Goal: Task Accomplishment & Management: Use online tool/utility

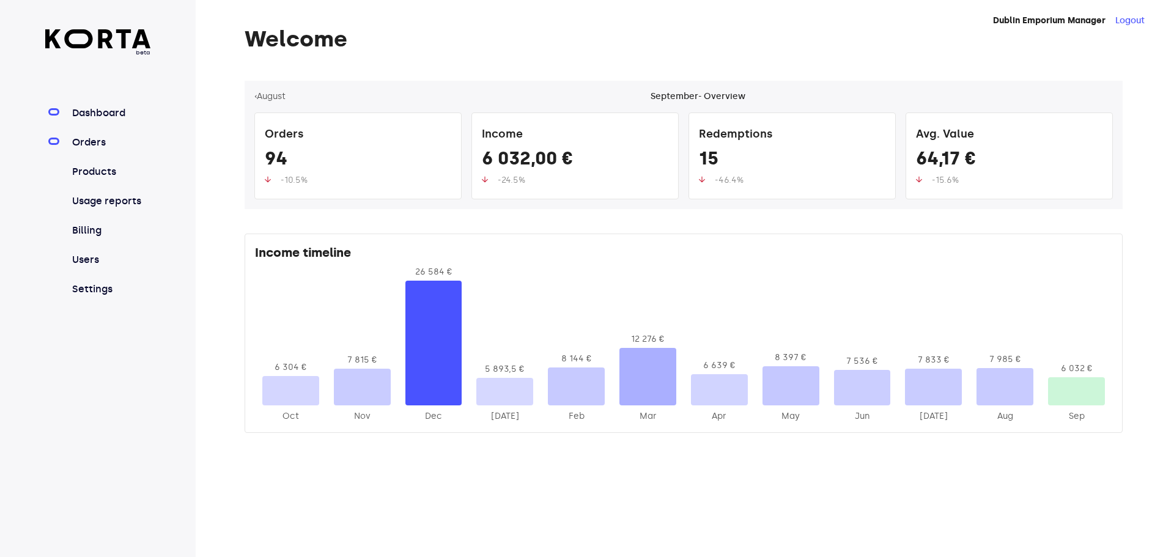
click at [92, 138] on link "Orders" at bounding box center [110, 142] width 81 height 15
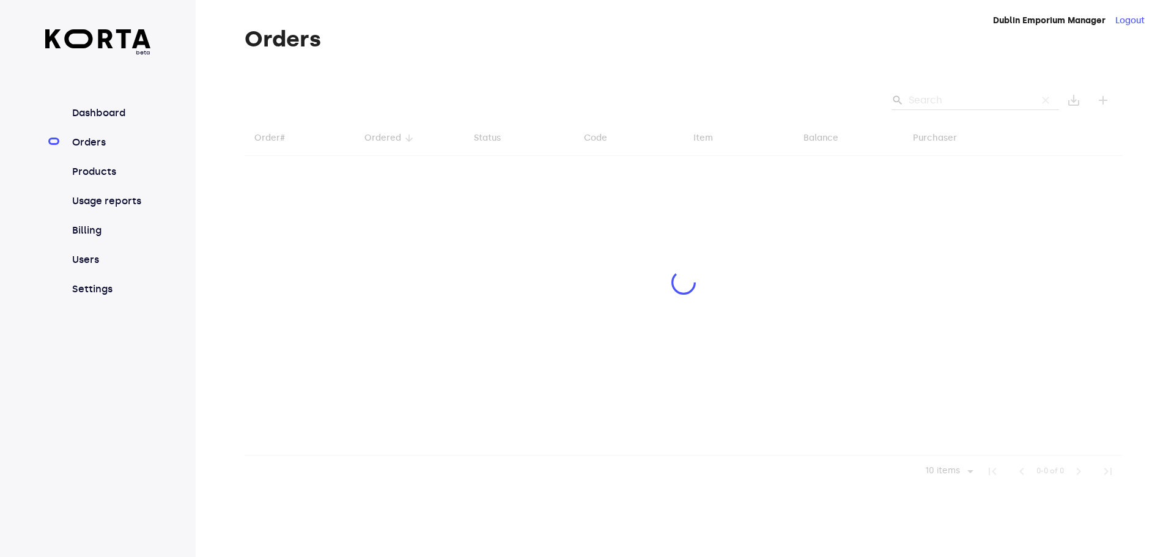
click at [940, 101] on div at bounding box center [684, 284] width 878 height 407
click at [931, 101] on div at bounding box center [684, 284] width 878 height 407
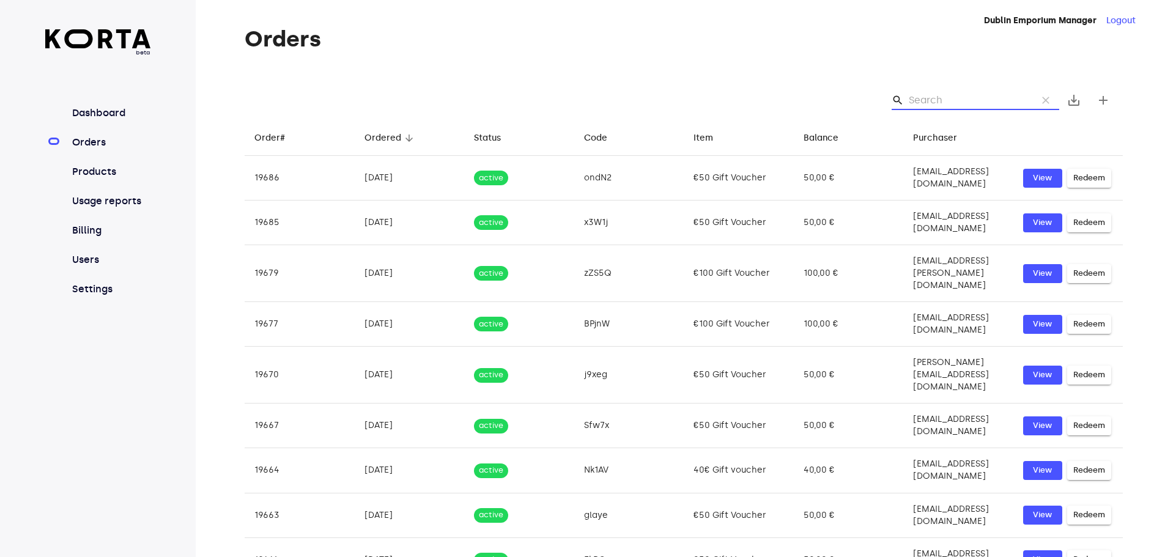
drag, startPoint x: 946, startPoint y: 103, endPoint x: 945, endPoint y: 109, distance: 6.2
click at [946, 103] on input "Search" at bounding box center [967, 100] width 119 height 20
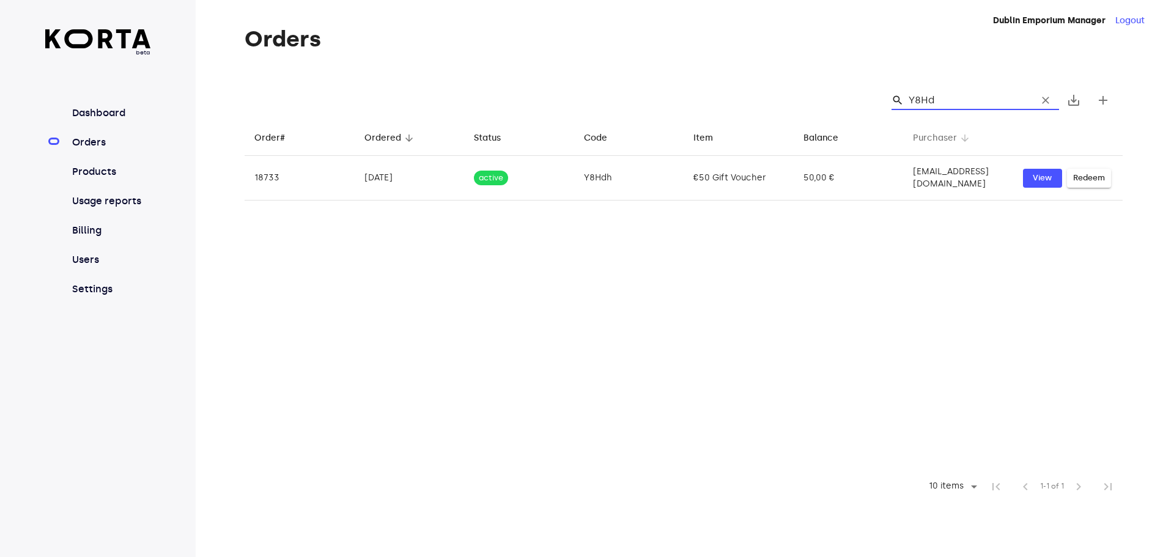
type input "Y8Hdh"
drag, startPoint x: 960, startPoint y: 100, endPoint x: 912, endPoint y: 102, distance: 48.4
click at [912, 102] on input "Y8Hdh" at bounding box center [967, 100] width 119 height 20
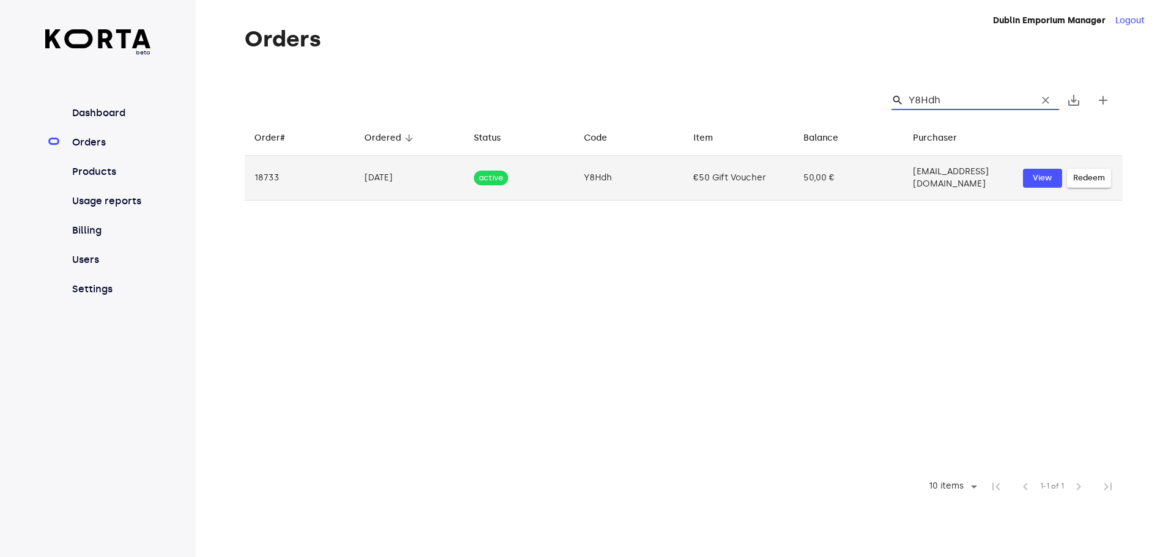
click at [1084, 171] on span "Redeem" at bounding box center [1089, 178] width 32 height 14
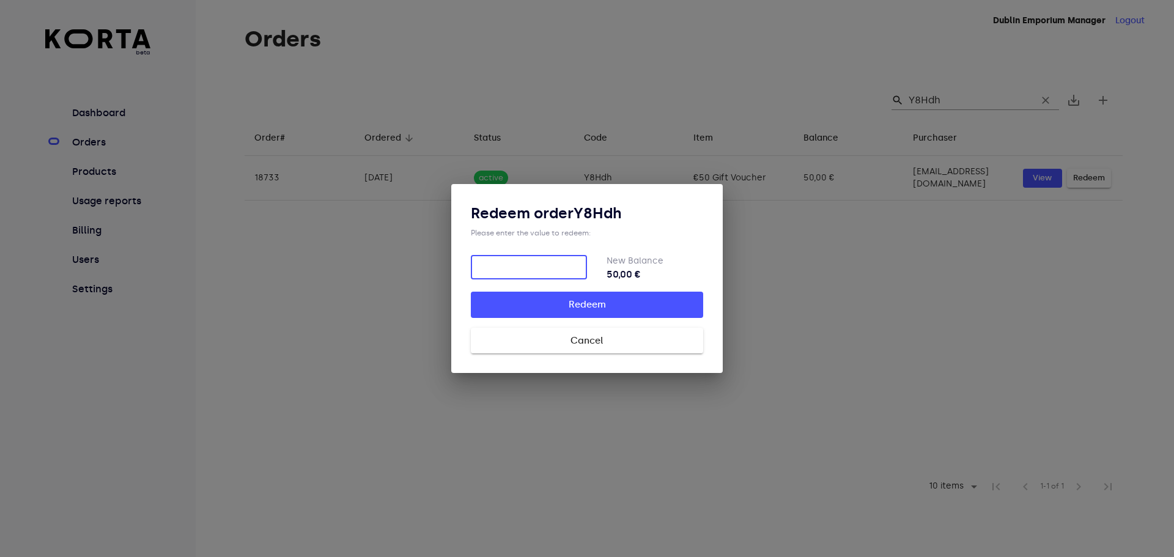
click at [550, 263] on input "number" at bounding box center [529, 267] width 116 height 24
type input "50"
click at [646, 301] on span "Redeem" at bounding box center [586, 305] width 193 height 16
